Goal: Information Seeking & Learning: Find specific fact

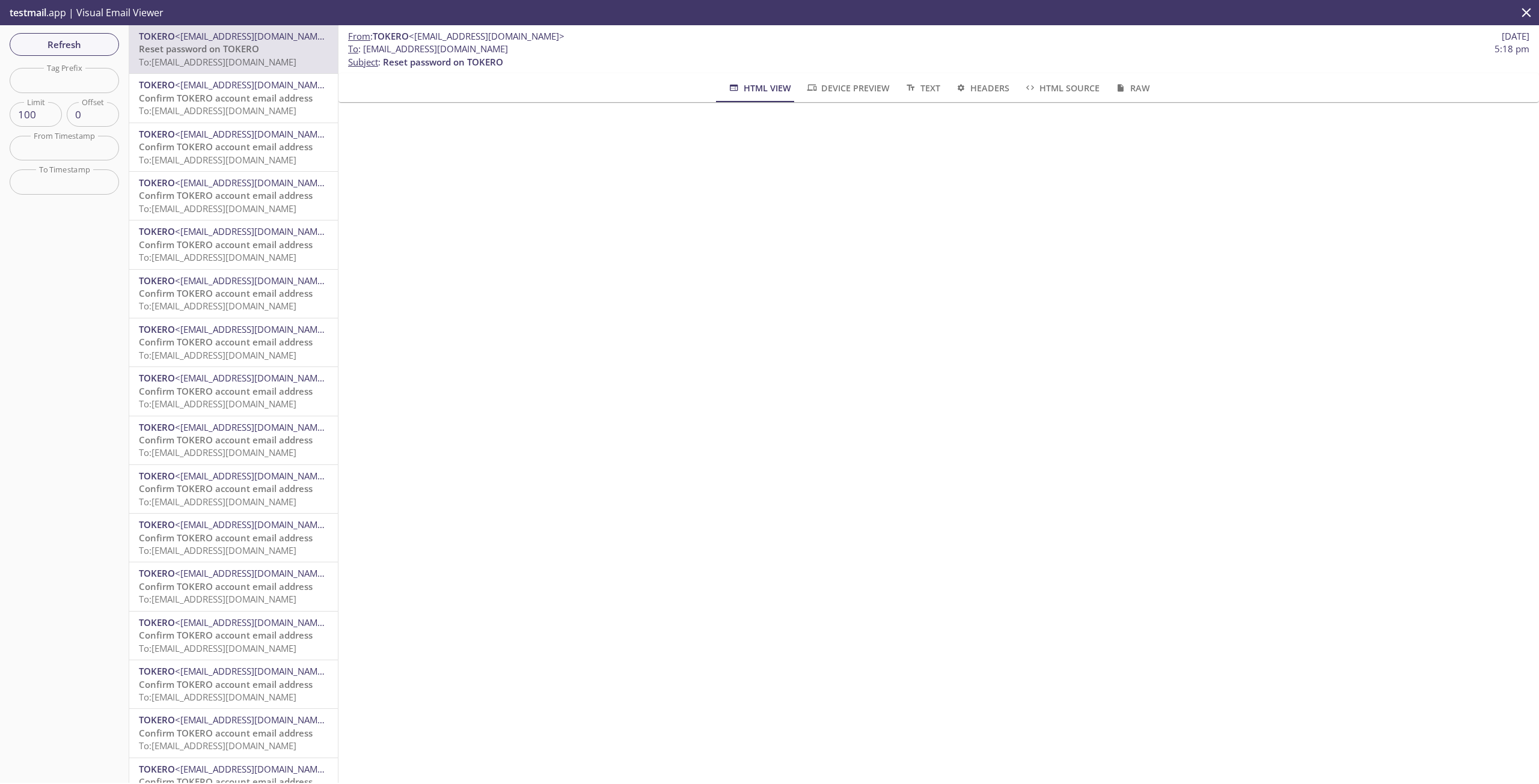
click at [189, 57] on span "To: 12aat.172868c13c834758@inbox.testmail.app" at bounding box center [217, 62] width 157 height 12
click at [208, 49] on span "Reset password on TOKERO" at bounding box center [199, 49] width 120 height 12
click at [829, 78] on button "Device Preview" at bounding box center [848, 88] width 99 height 29
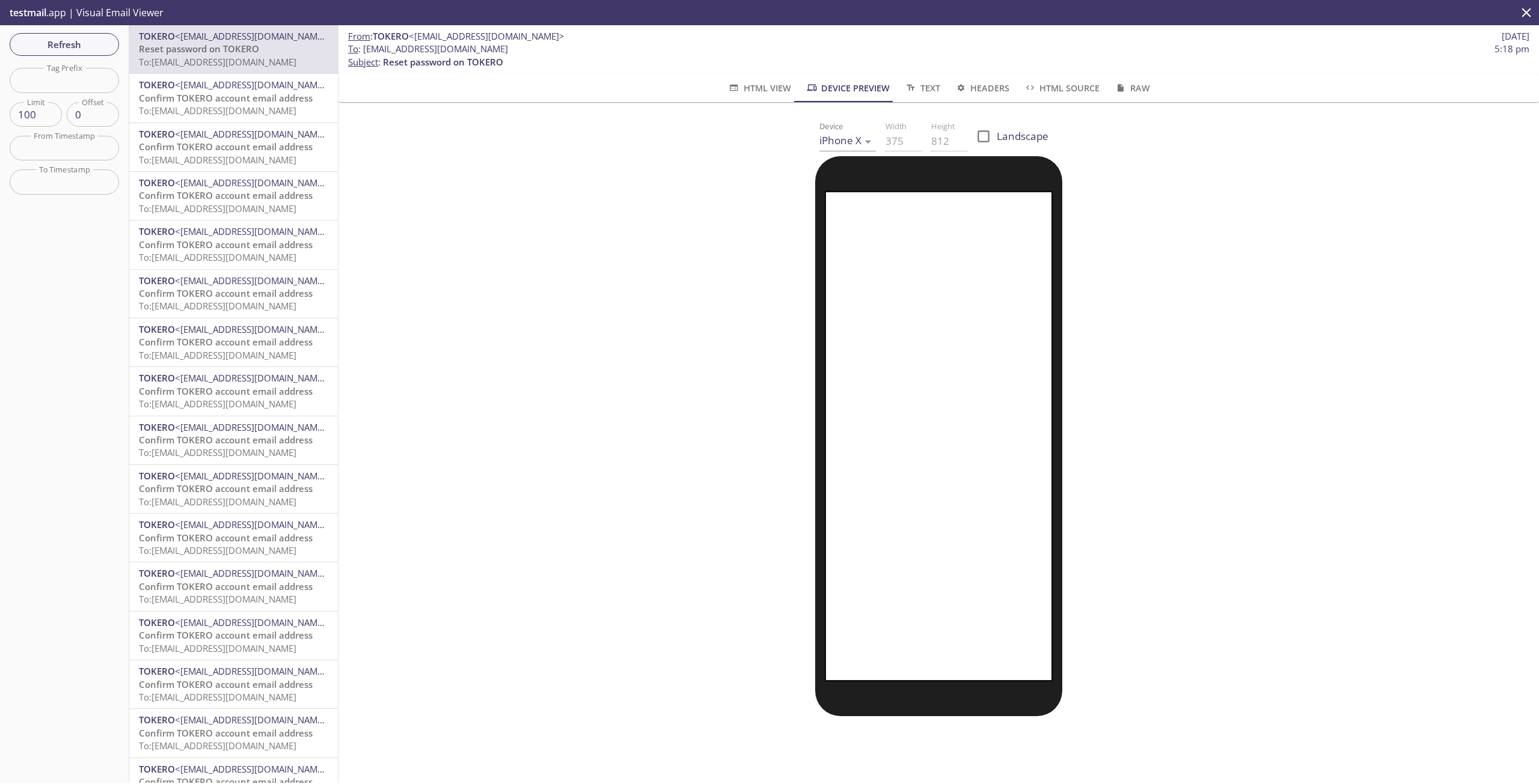
click at [749, 90] on span "HTML View" at bounding box center [759, 88] width 63 height 15
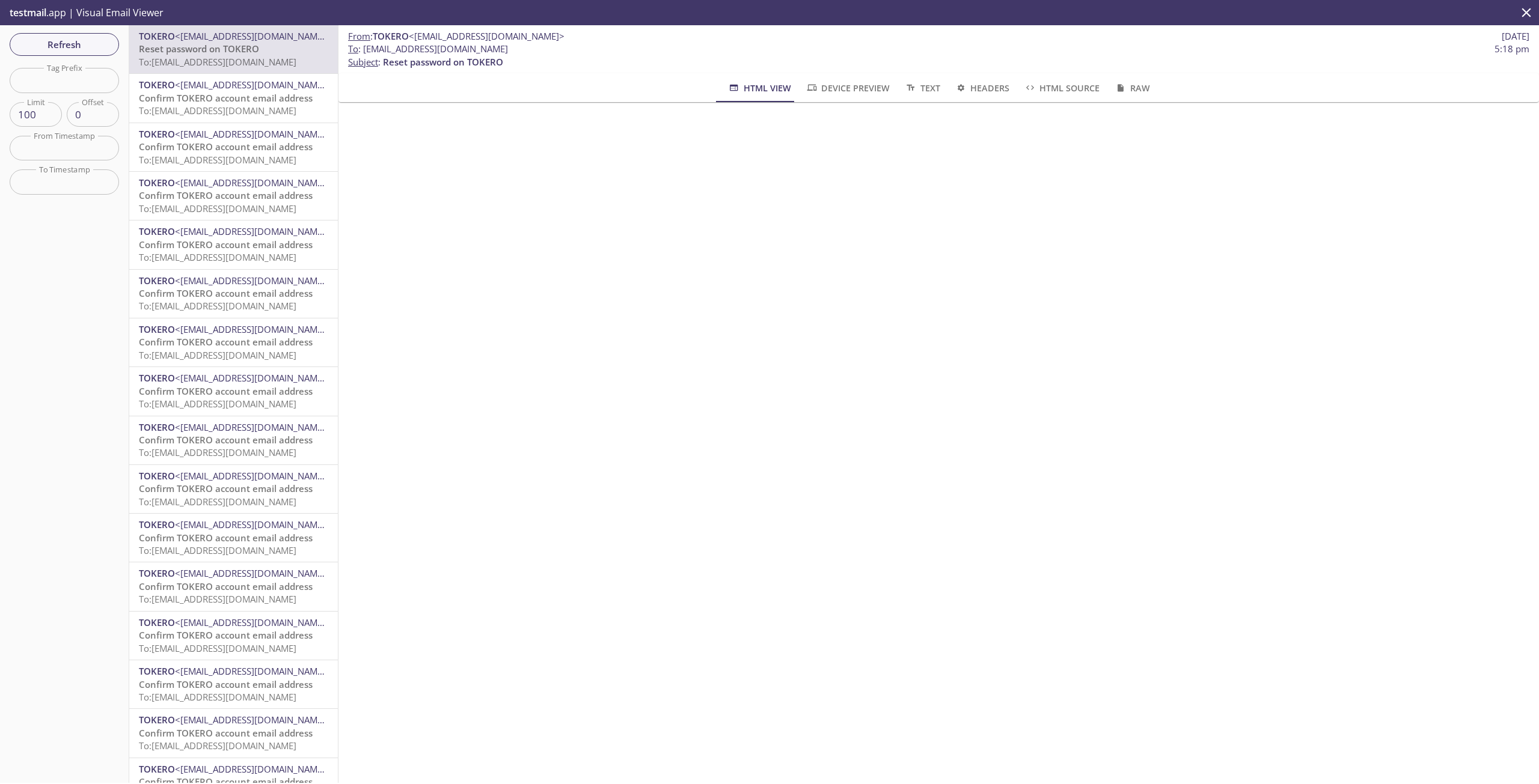
click at [211, 43] on span "Reset password on TOKERO" at bounding box center [199, 49] width 120 height 12
click at [216, 105] on span "To: 12aat.172868c13c834758@inbox.testmail.app" at bounding box center [217, 111] width 157 height 12
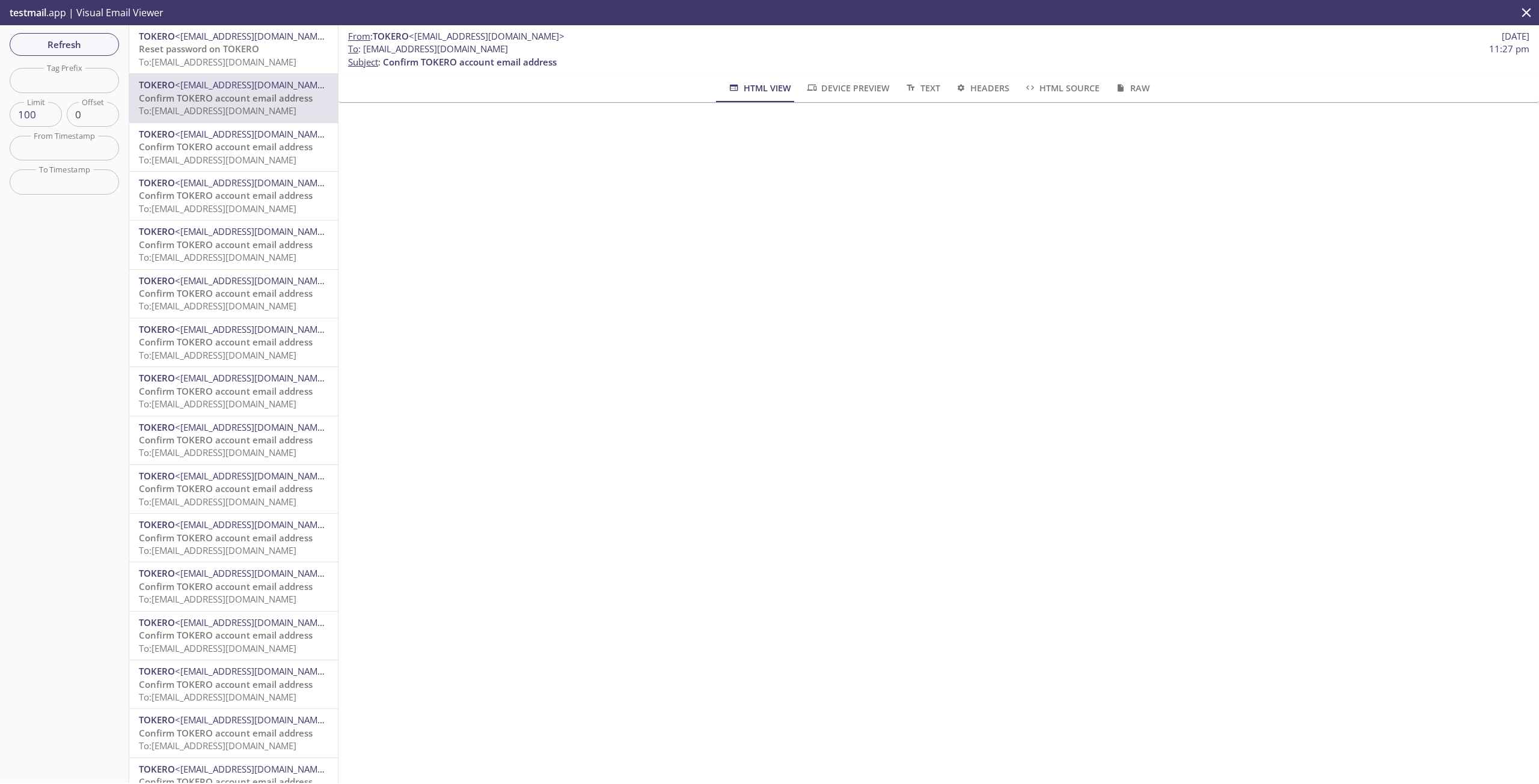
click at [196, 48] on span "Reset password on TOKERO" at bounding box center [199, 49] width 120 height 12
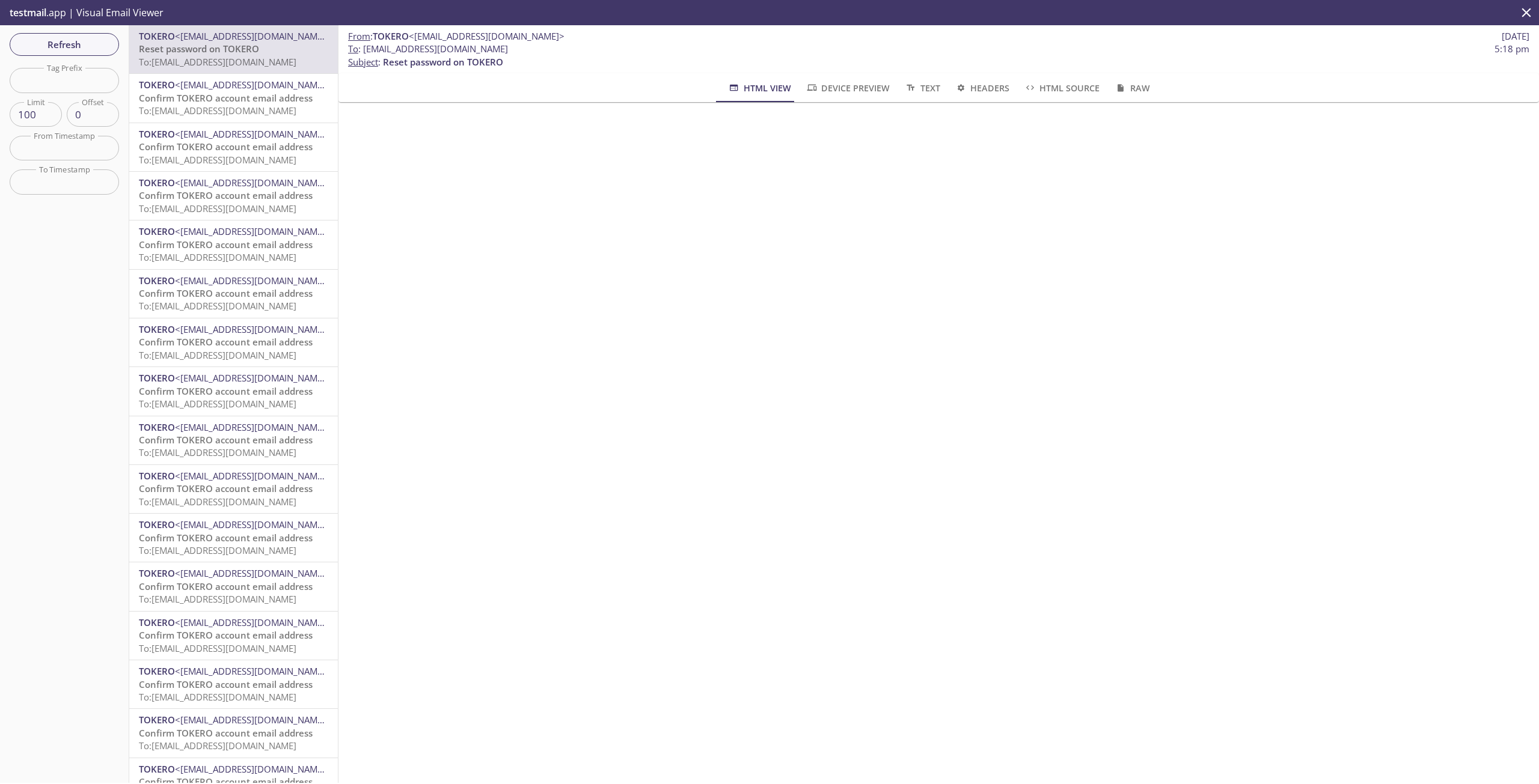
click at [92, 87] on input "text" at bounding box center [64, 80] width 109 height 25
click at [70, 43] on span "Refresh" at bounding box center [64, 44] width 90 height 16
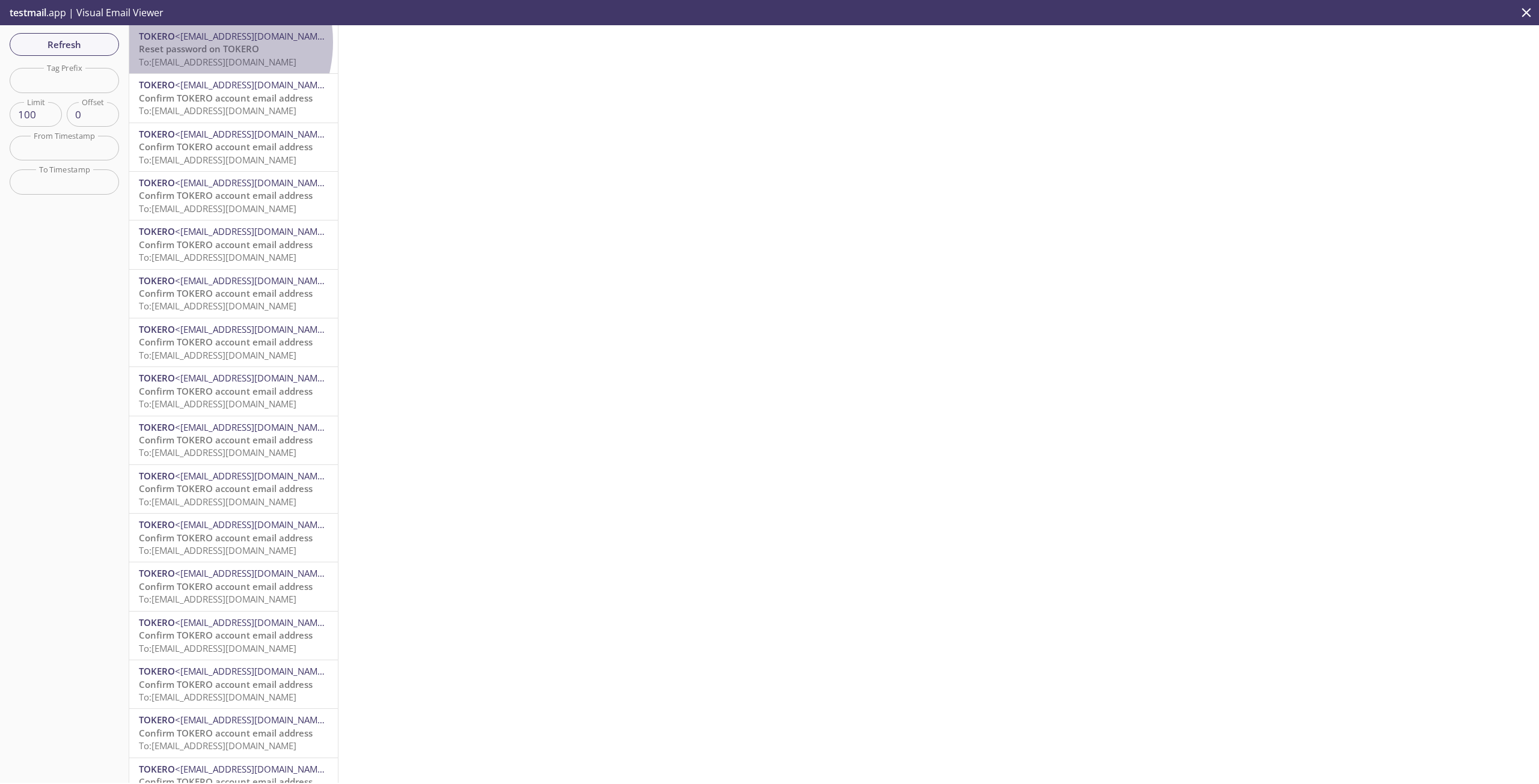
click at [196, 42] on span "TOKERO <support@tokero.com>" at bounding box center [233, 36] width 189 height 13
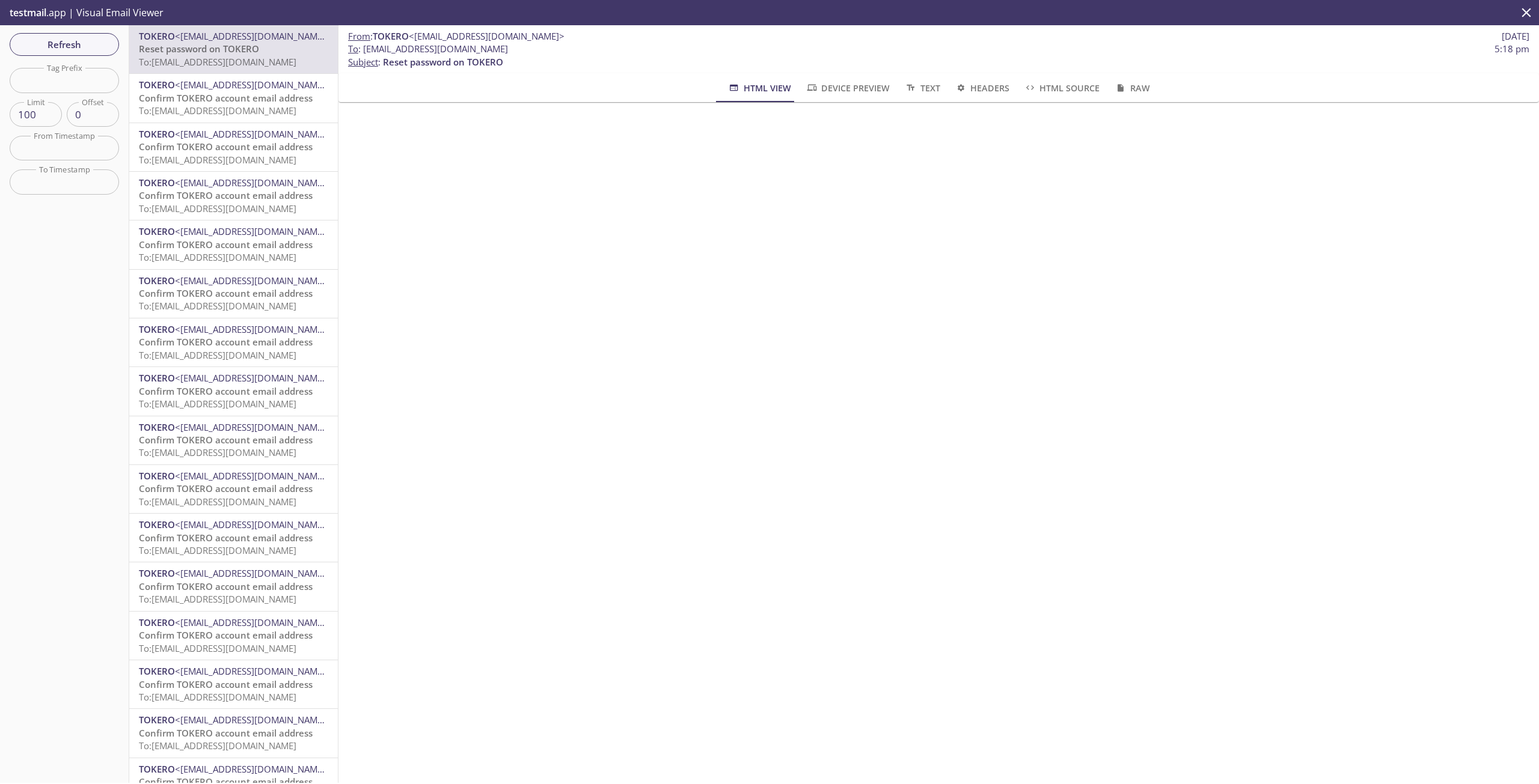
click at [218, 101] on span "Confirm TOKERO account email address" at bounding box center [226, 98] width 174 height 12
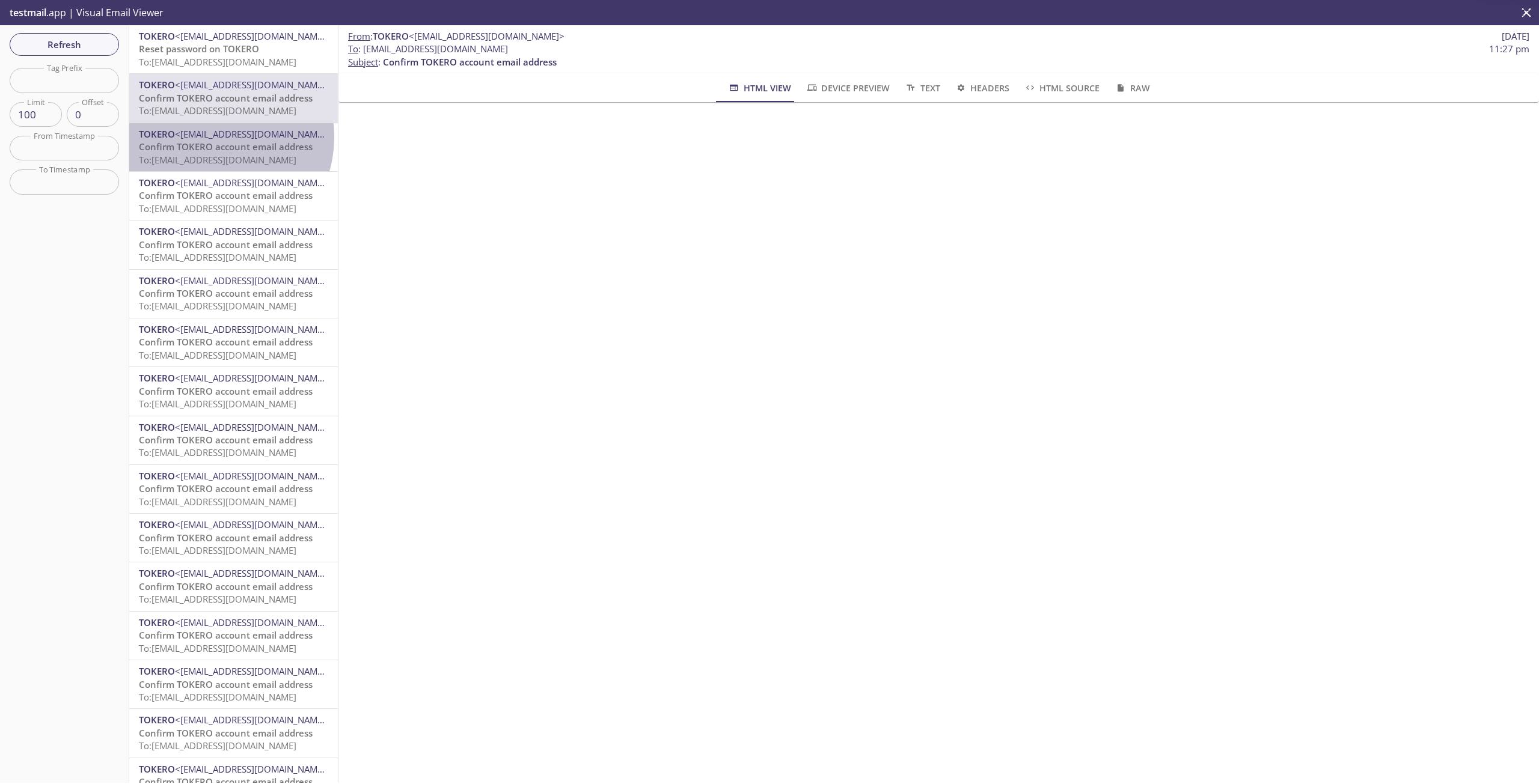
click at [209, 137] on span "<[EMAIL_ADDRESS][DOMAIN_NAME]>" at bounding box center [253, 134] width 156 height 12
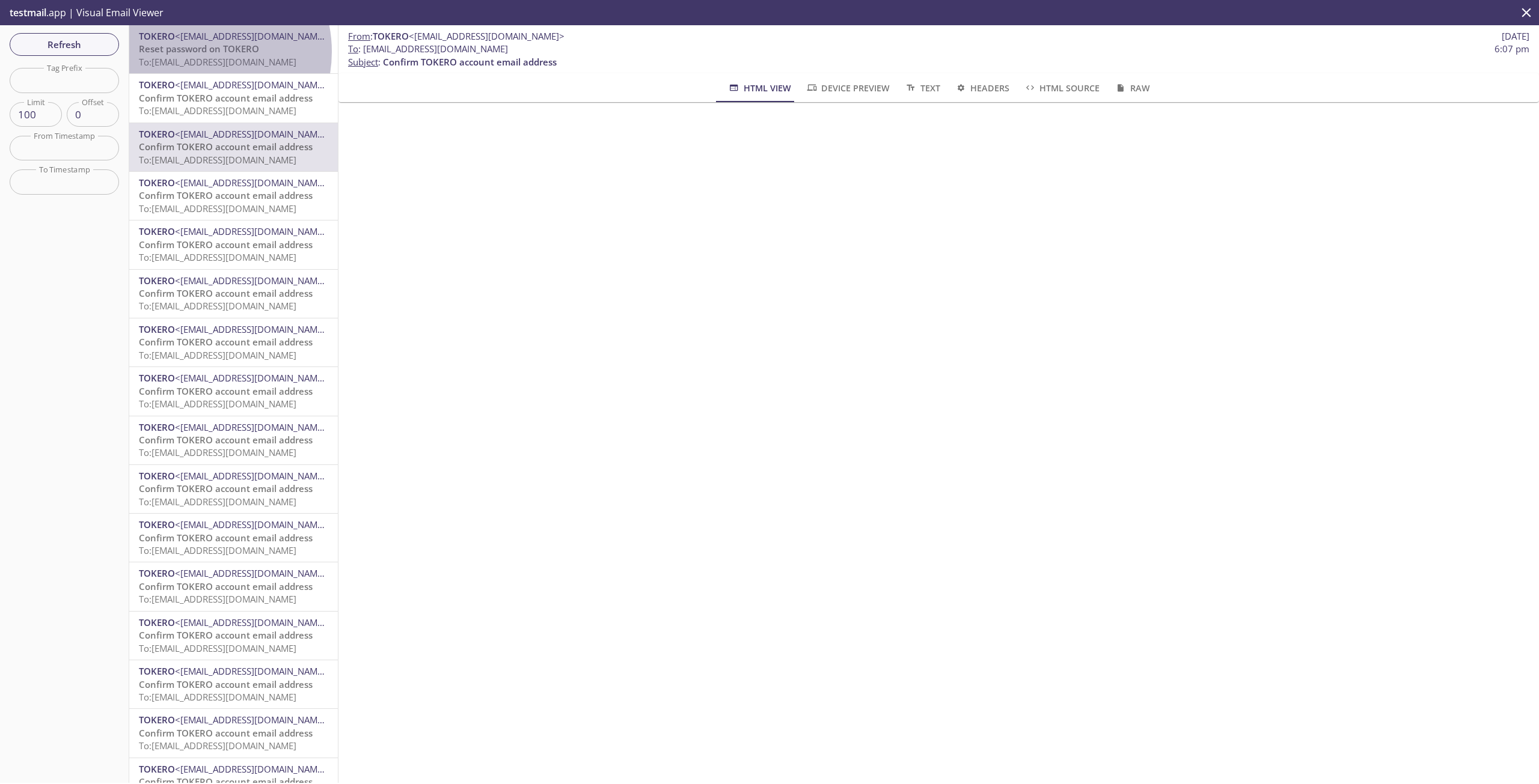
click at [195, 52] on span "Reset password on TOKERO" at bounding box center [199, 49] width 120 height 12
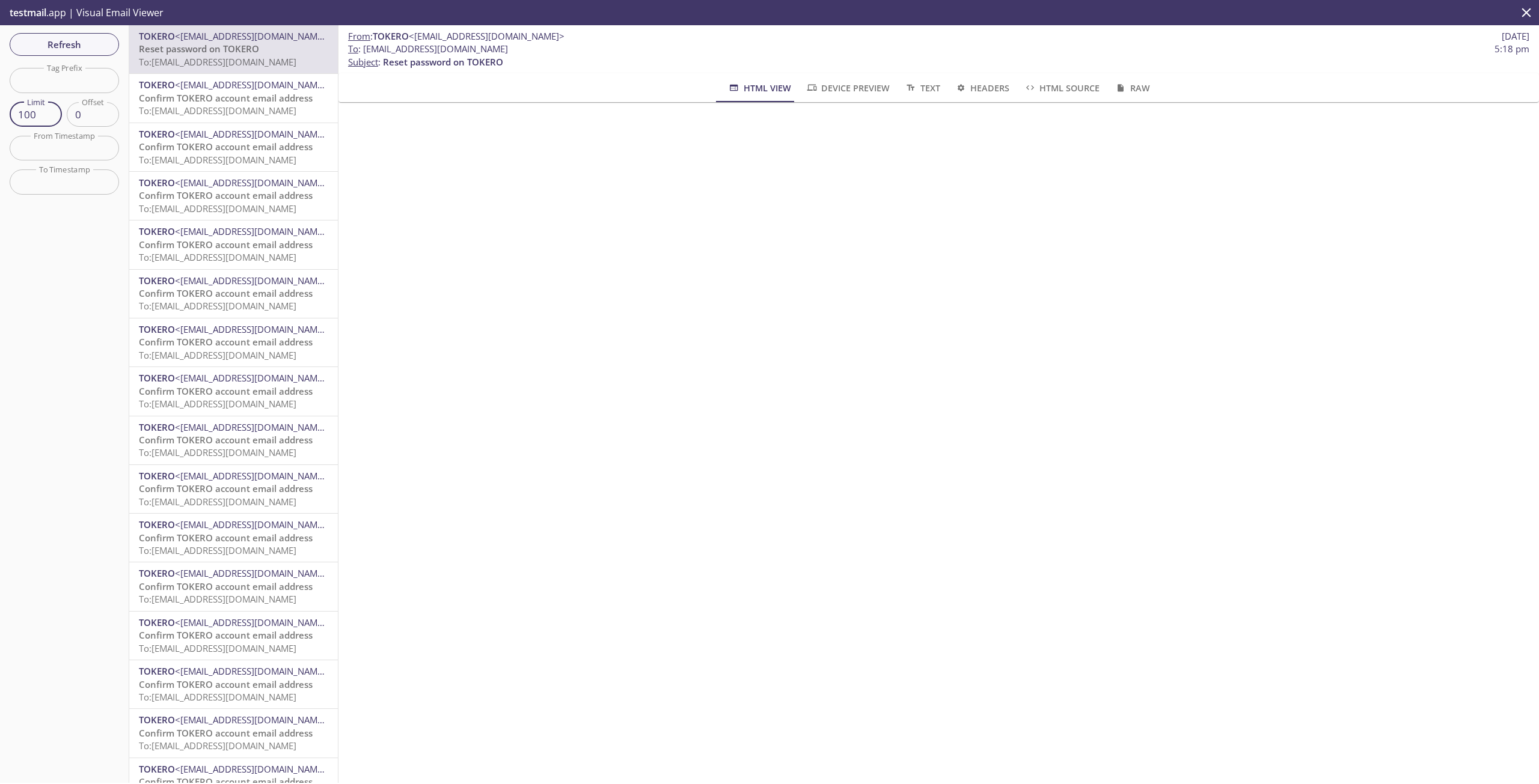
click at [33, 117] on input "100" at bounding box center [36, 114] width 52 height 25
click at [52, 117] on input "99" at bounding box center [36, 114] width 52 height 25
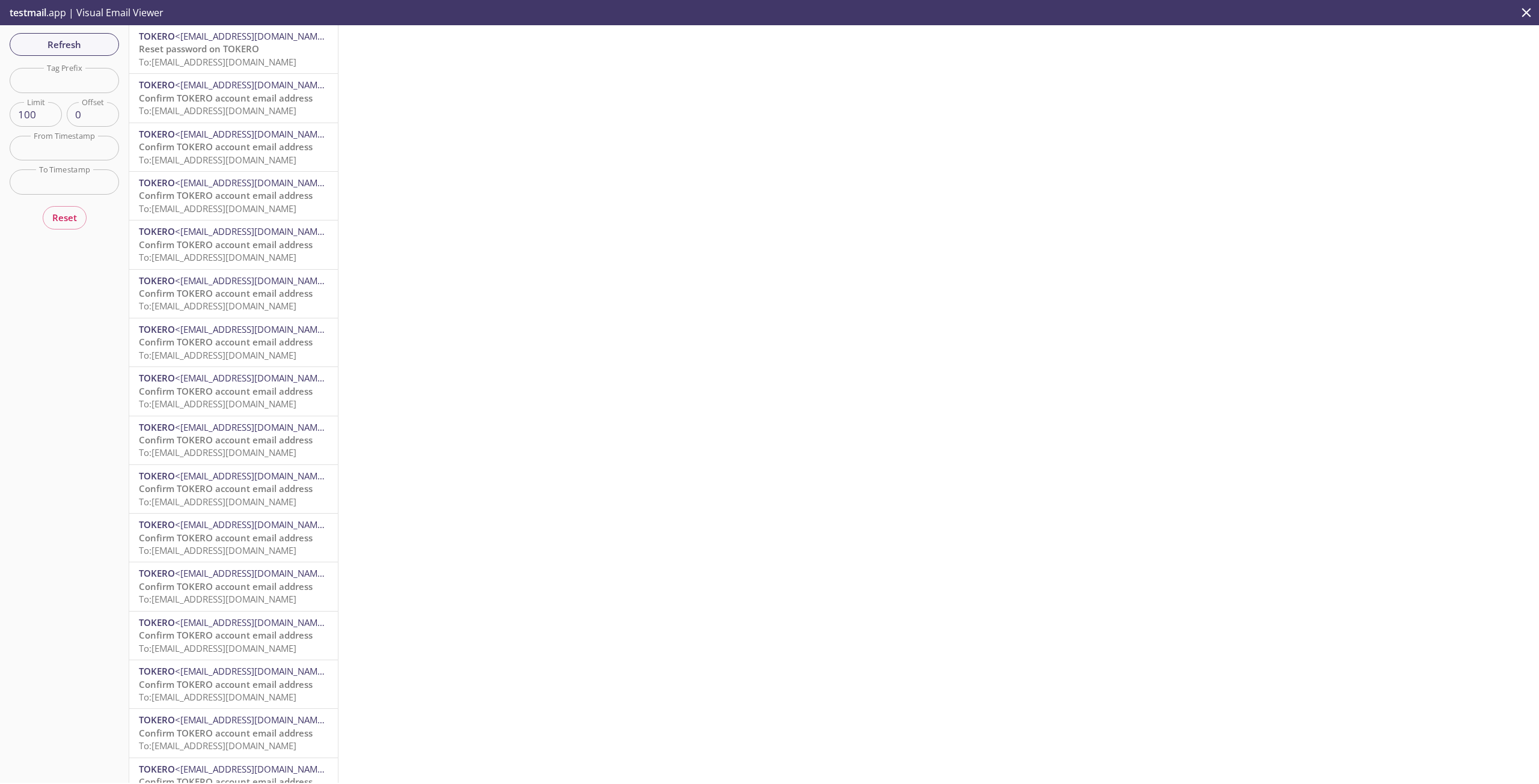
click at [49, 111] on input "100" at bounding box center [36, 114] width 52 height 25
click at [37, 115] on input "100" at bounding box center [36, 114] width 52 height 25
type input "100"
click at [38, 113] on input "100" at bounding box center [36, 114] width 52 height 25
type input "10"
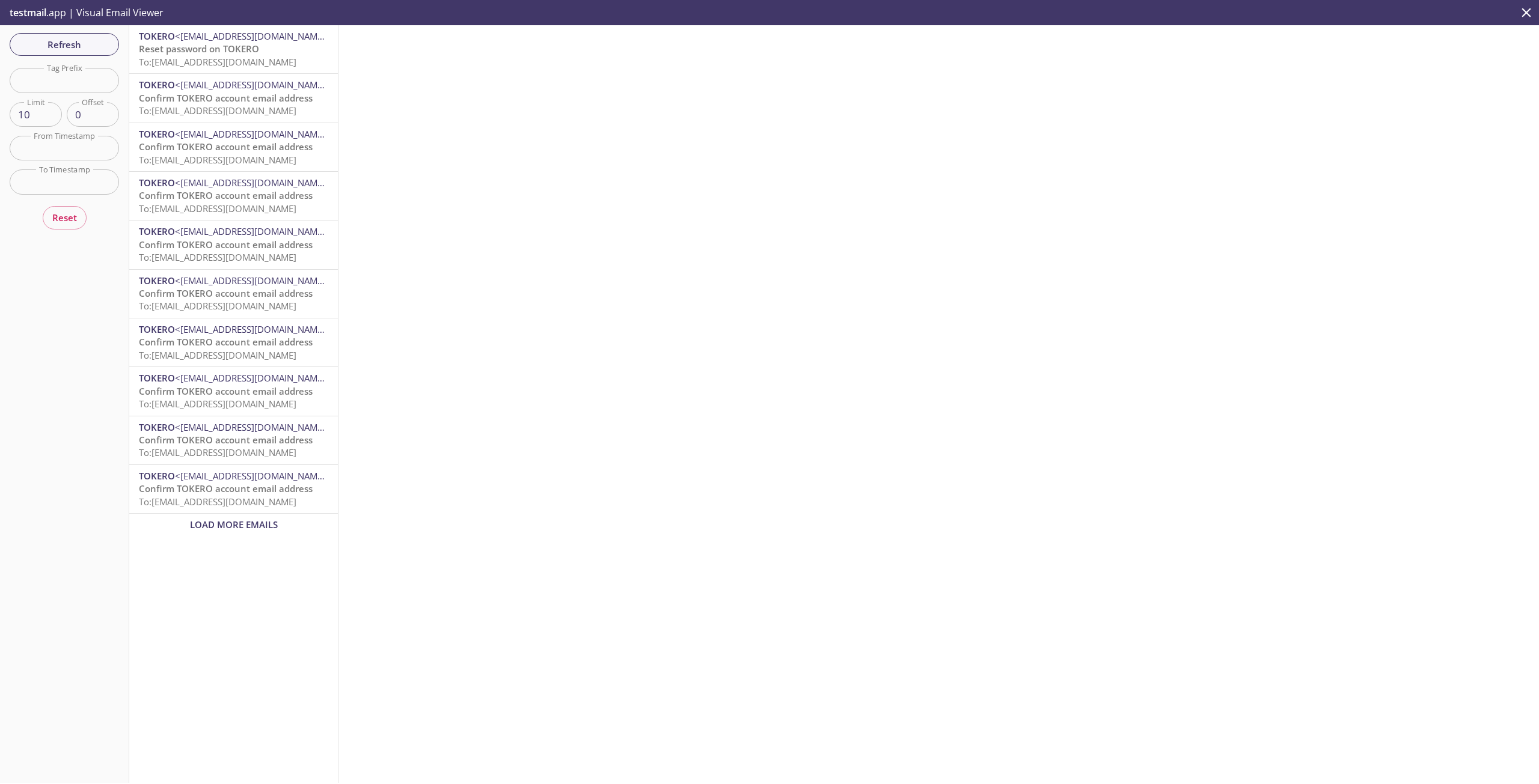
click at [35, 115] on input "10" at bounding box center [36, 114] width 52 height 25
click at [224, 210] on span "To: 12aat.cdaa2d88aefa44e9@inbox.testmail.app" at bounding box center [217, 208] width 157 height 12
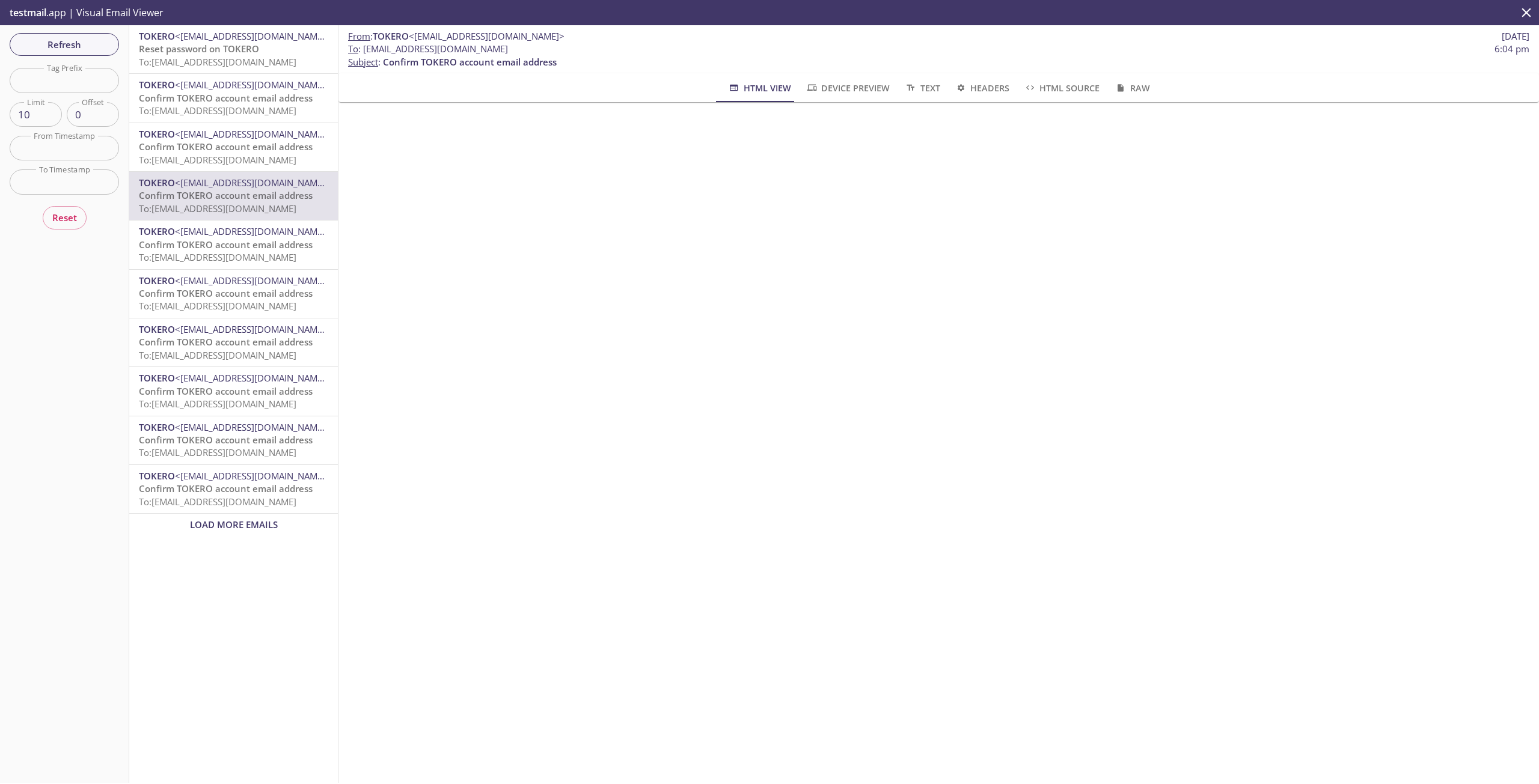
drag, startPoint x: 578, startPoint y: 46, endPoint x: 364, endPoint y: 43, distance: 214.0
click at [364, 43] on span "To : 12aat.cdaa2d88aefa44e9@inbox.testmail.app 6:04 pm" at bounding box center [939, 49] width 1181 height 13
copy span "[EMAIL_ADDRESS][DOMAIN_NAME]"
click at [598, 40] on p "From : TOKERO <support@tokero.com> 24 Sep 2025" at bounding box center [939, 36] width 1181 height 13
drag, startPoint x: 365, startPoint y: 47, endPoint x: 468, endPoint y: 44, distance: 103.0
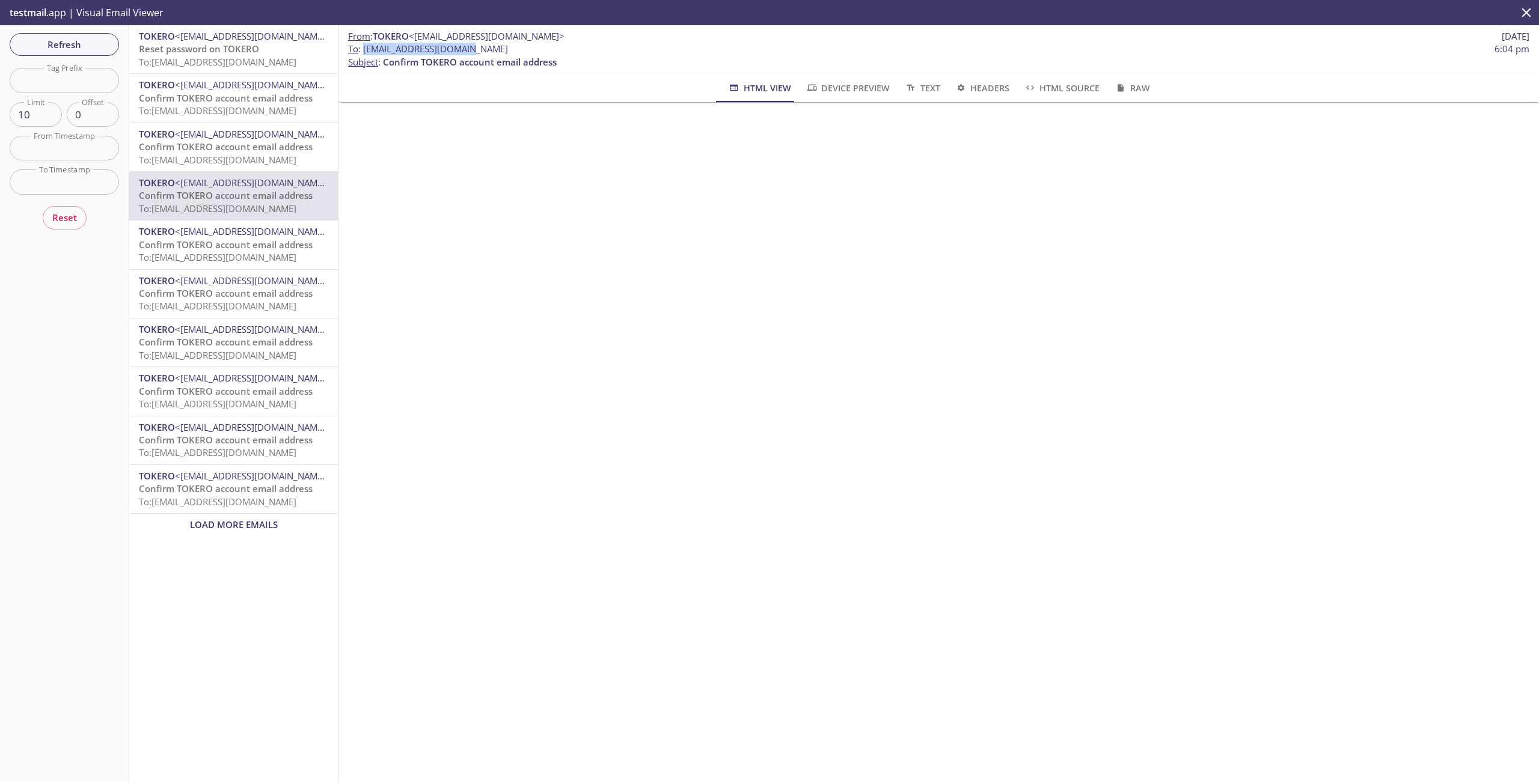
click at [468, 44] on span "To : 12aat.cdaa2d88aefa44e9@inbox.testmail.app" at bounding box center [428, 49] width 160 height 13
copy span "12aat.cdaa2d88aefa44e9"
click at [574, 48] on span "To : 12aat.cdaa2d88aefa44e9@inbox.testmail.app 6:04 pm" at bounding box center [939, 49] width 1181 height 13
click at [572, 48] on span "To : 12aat.cdaa2d88aefa44e9@inbox.testmail.app 6:04 pm" at bounding box center [939, 49] width 1181 height 13
drag, startPoint x: 567, startPoint y: 50, endPoint x: 362, endPoint y: 46, distance: 205.0
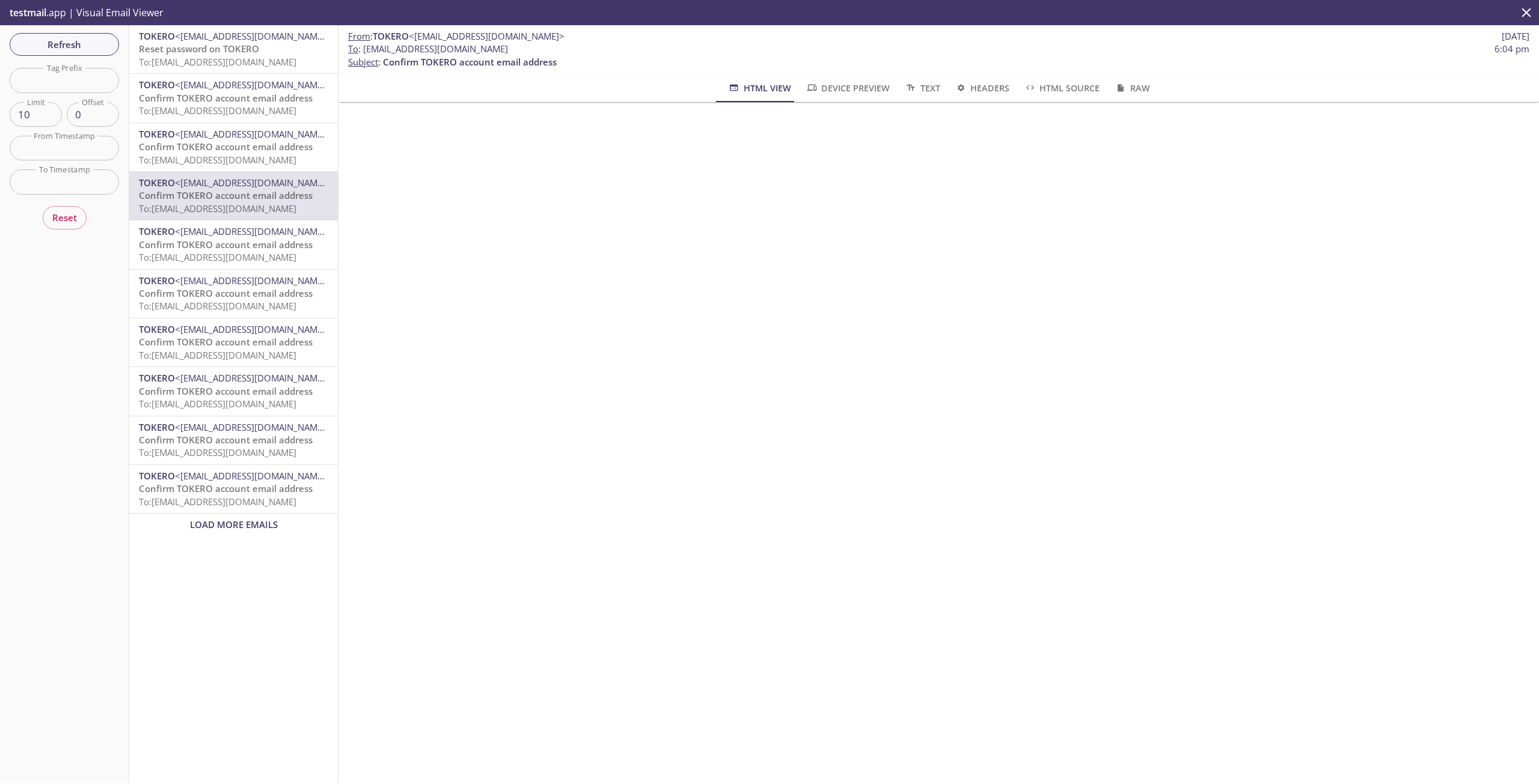
click at [362, 46] on span "To : 12aat.cdaa2d88aefa44e9@inbox.testmail.app 6:04 pm" at bounding box center [939, 49] width 1181 height 13
copy span "[EMAIL_ADDRESS][DOMAIN_NAME]"
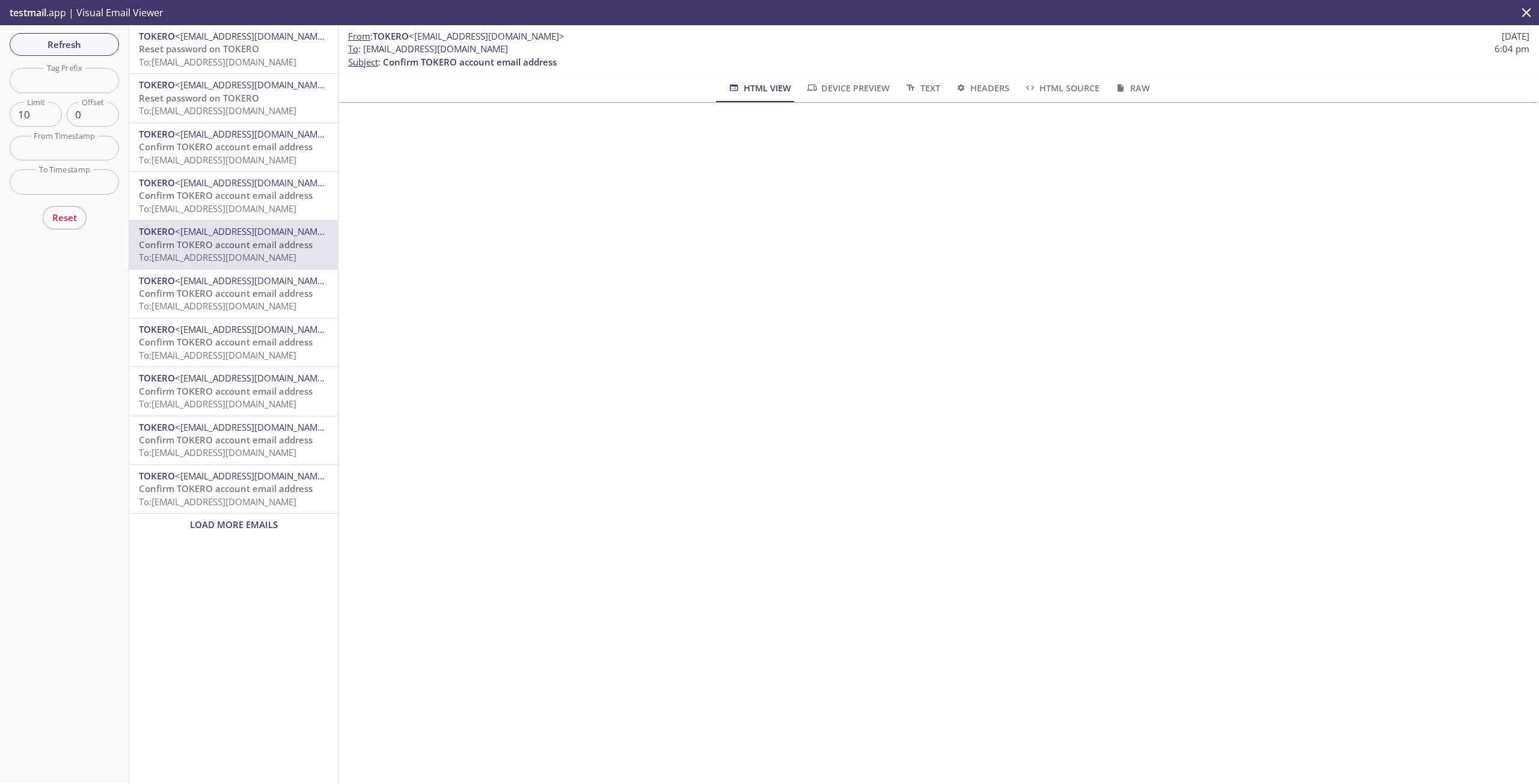
click at [201, 45] on span "Reset password on TOKERO" at bounding box center [199, 49] width 120 height 12
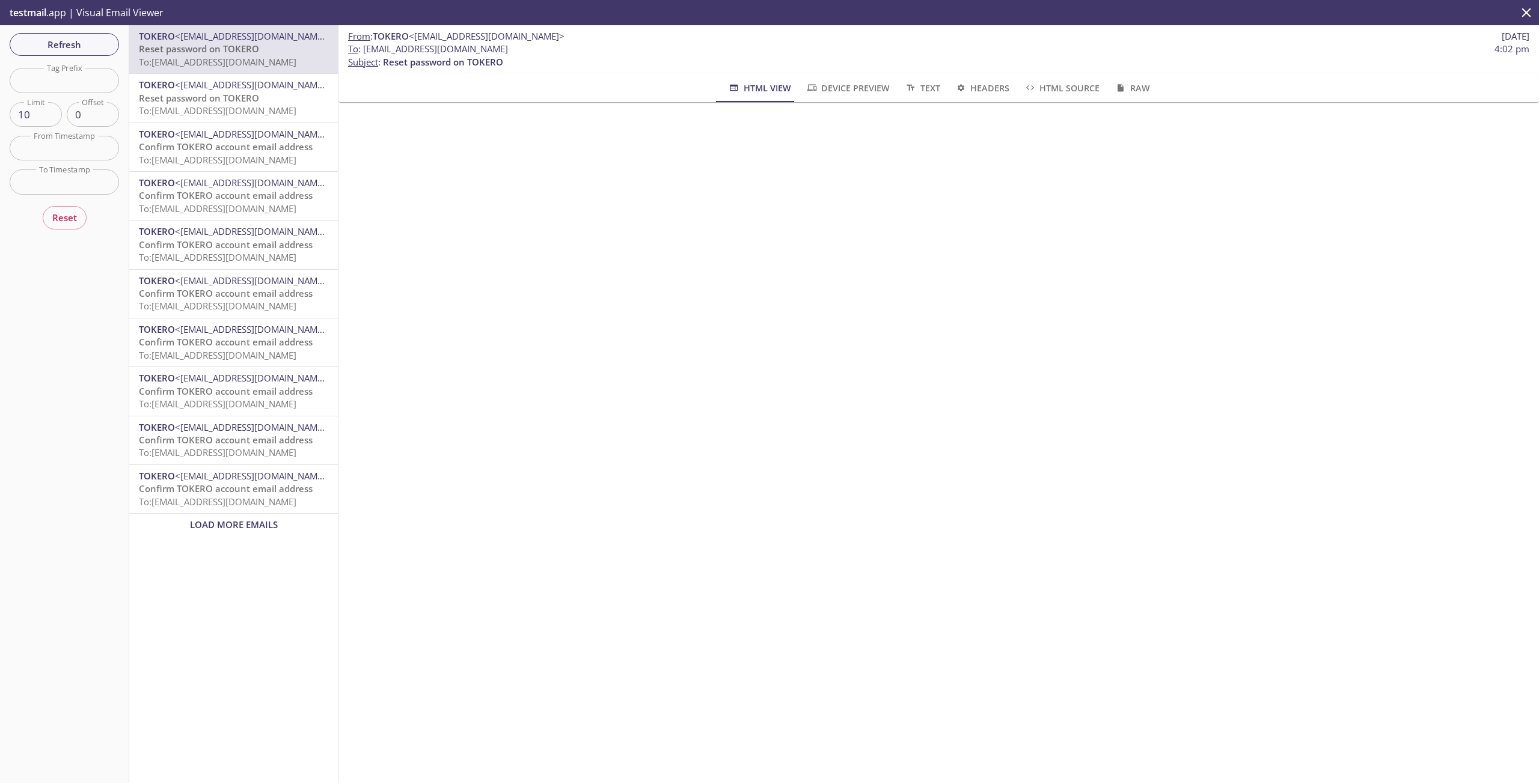
click at [216, 98] on span "Reset password on TOKERO" at bounding box center [199, 98] width 120 height 12
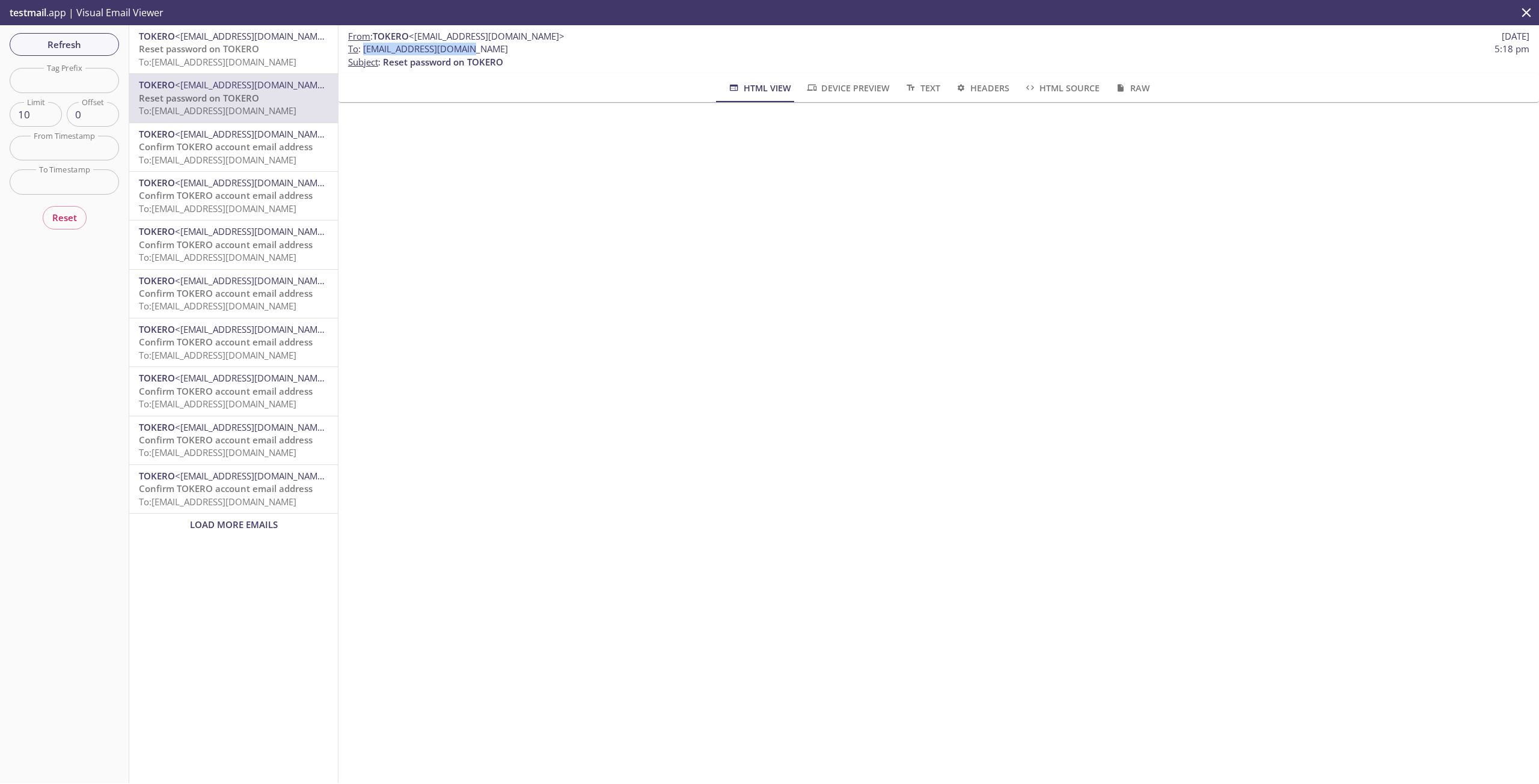
drag, startPoint x: 364, startPoint y: 50, endPoint x: 470, endPoint y: 50, distance: 106.0
click at [470, 50] on span "To : [EMAIL_ADDRESS][DOMAIN_NAME]" at bounding box center [428, 49] width 160 height 13
copy span "12aat.172868c13c834758"
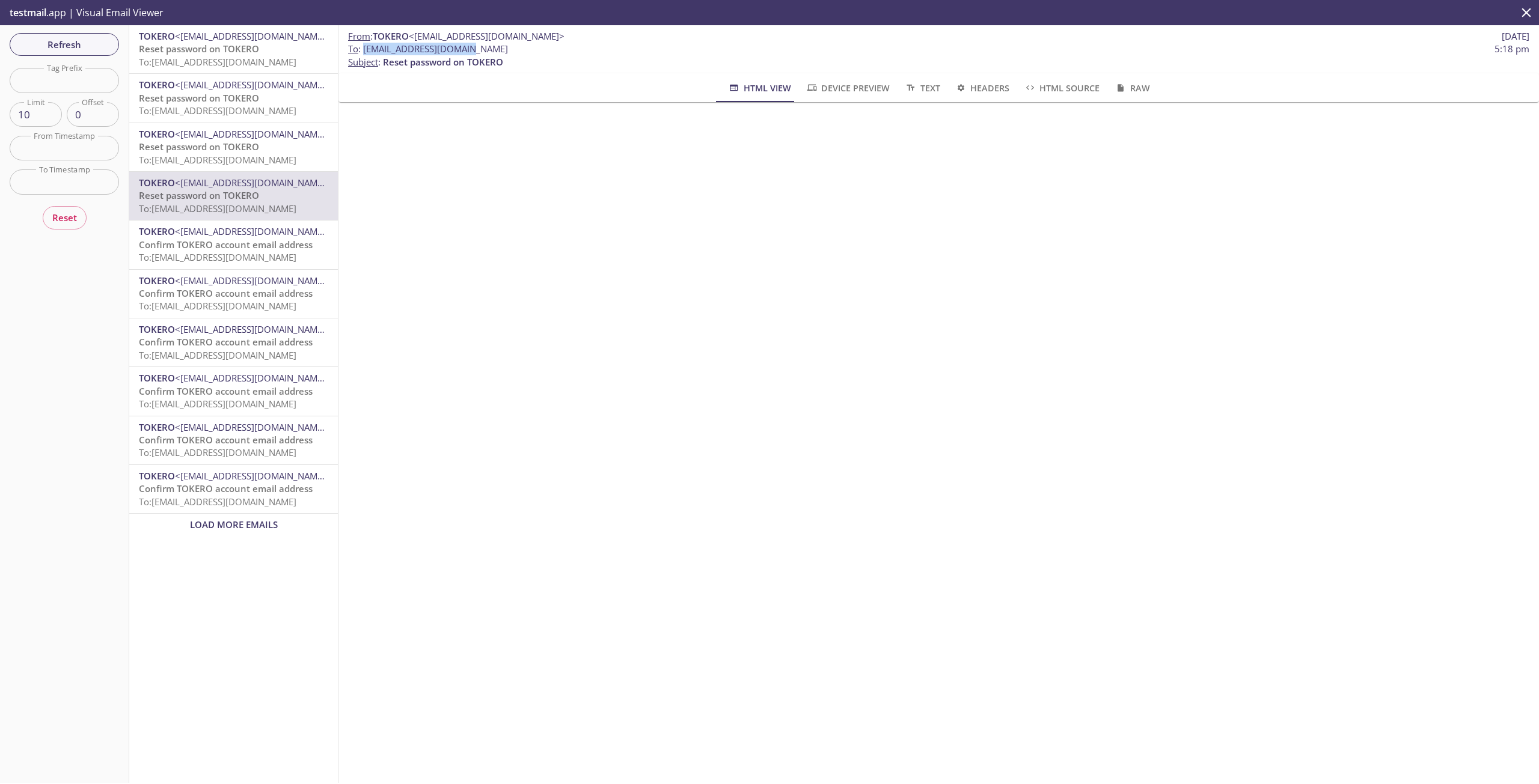
click at [230, 57] on span "To: [EMAIL_ADDRESS][DOMAIN_NAME]" at bounding box center [217, 62] width 157 height 12
